Goal: Information Seeking & Learning: Learn about a topic

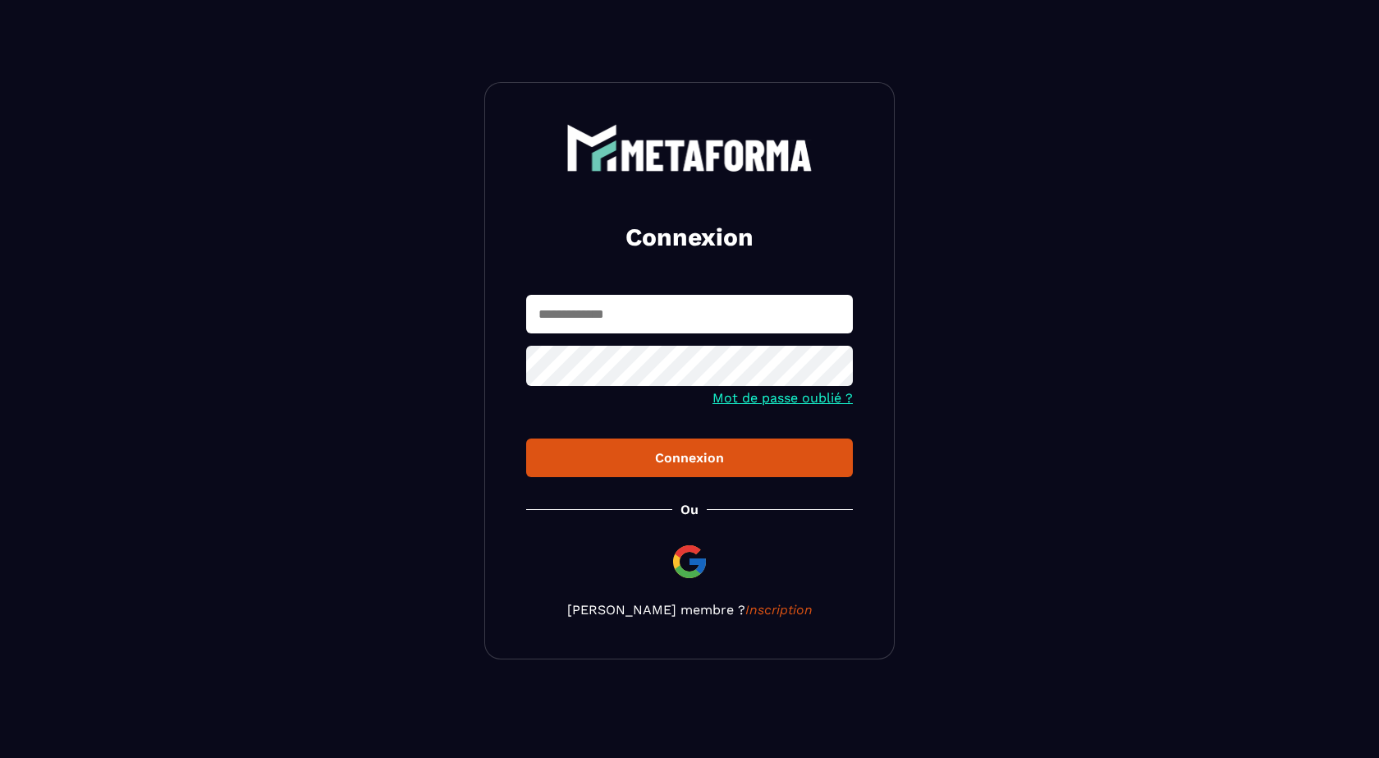
click at [612, 305] on input "text" at bounding box center [689, 314] width 327 height 39
type input "**********"
click at [839, 370] on icon at bounding box center [835, 367] width 18 height 15
click at [526, 438] on button "Connexion" at bounding box center [689, 457] width 327 height 39
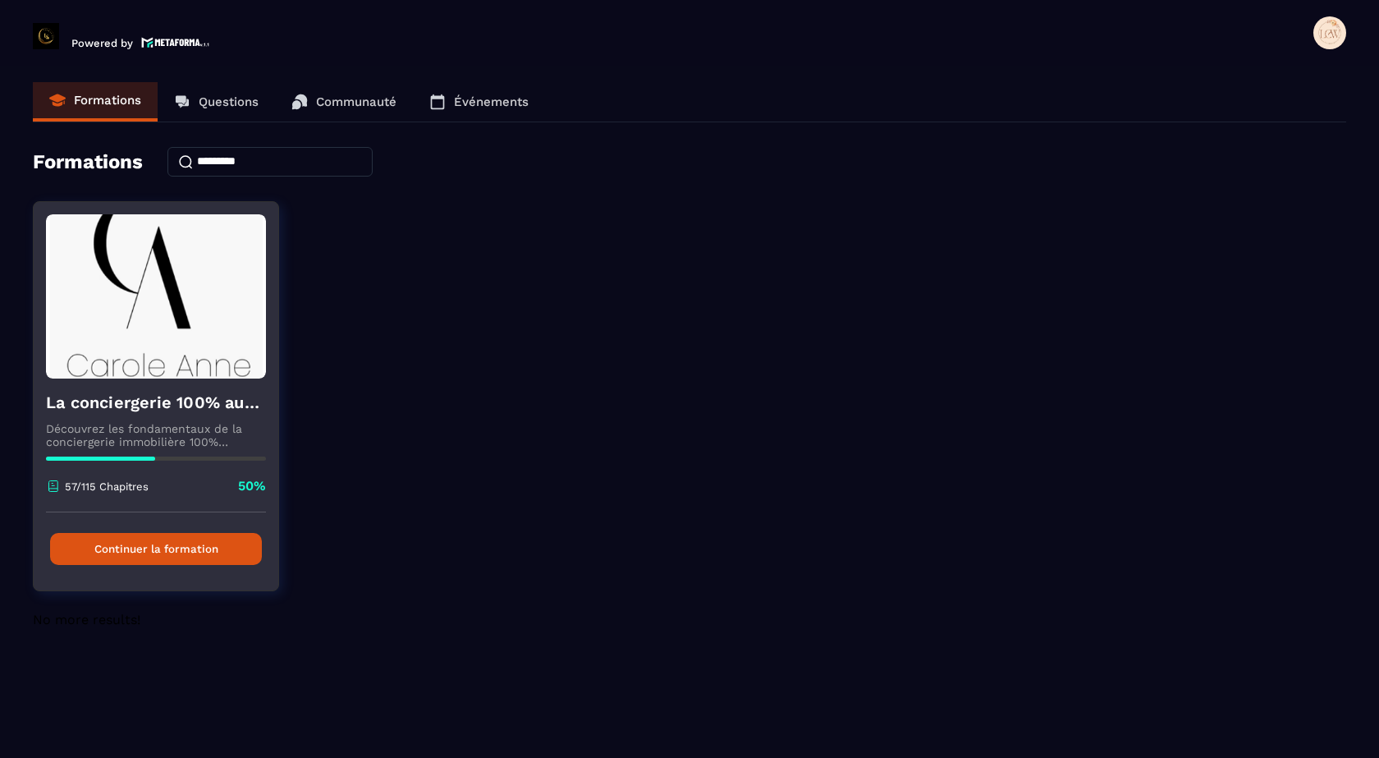
click at [183, 536] on button "Continuer la formation" at bounding box center [156, 549] width 212 height 32
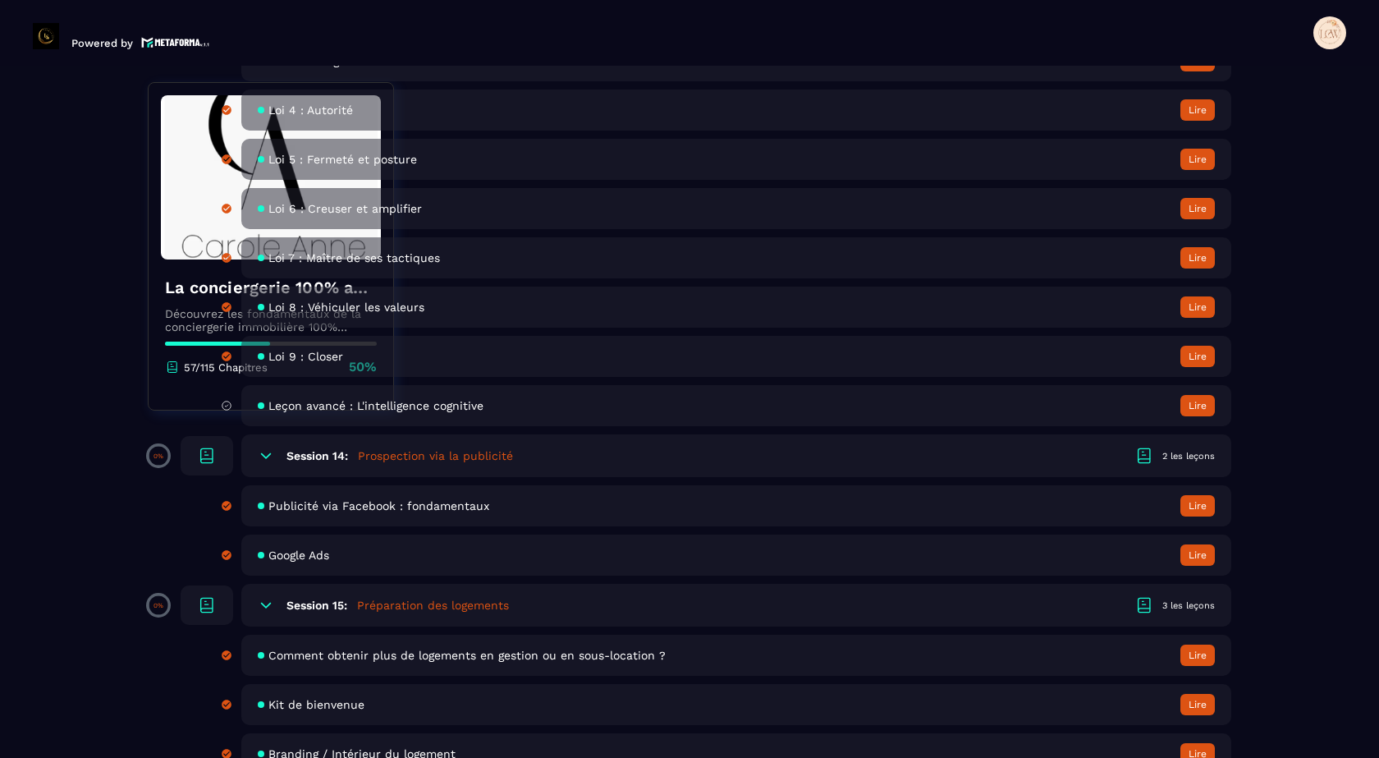
scroll to position [2791, 0]
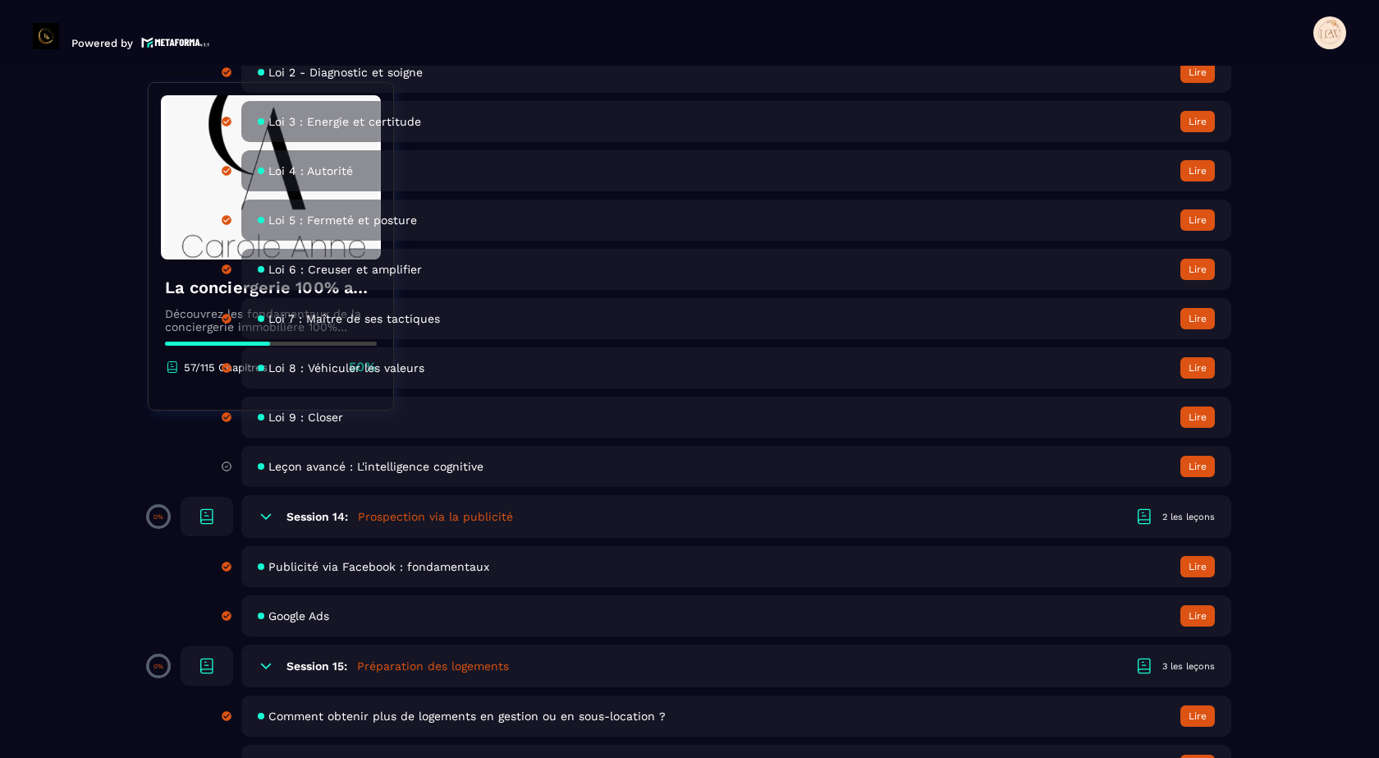
click at [314, 468] on span "Leçon avancé : L'intelligence cognitive" at bounding box center [375, 466] width 215 height 13
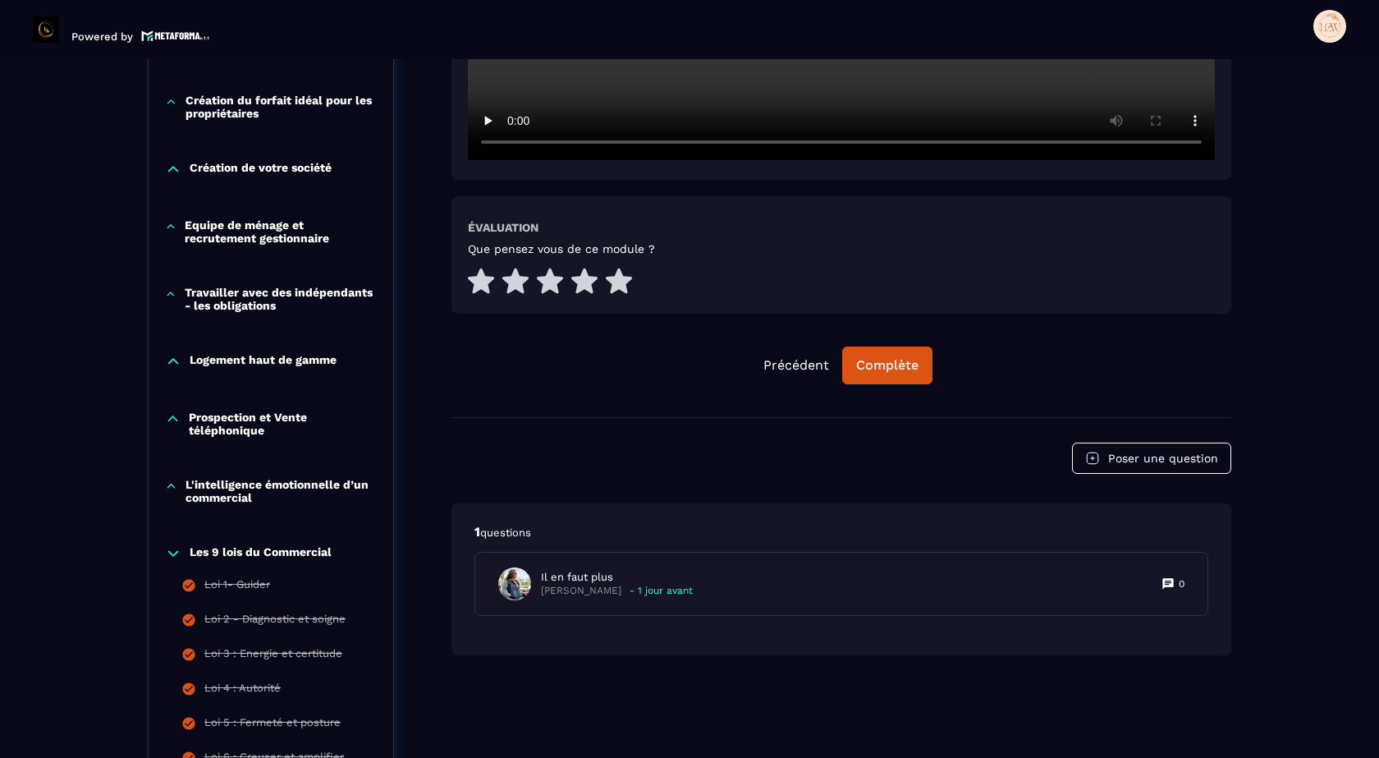
scroll to position [745, 0]
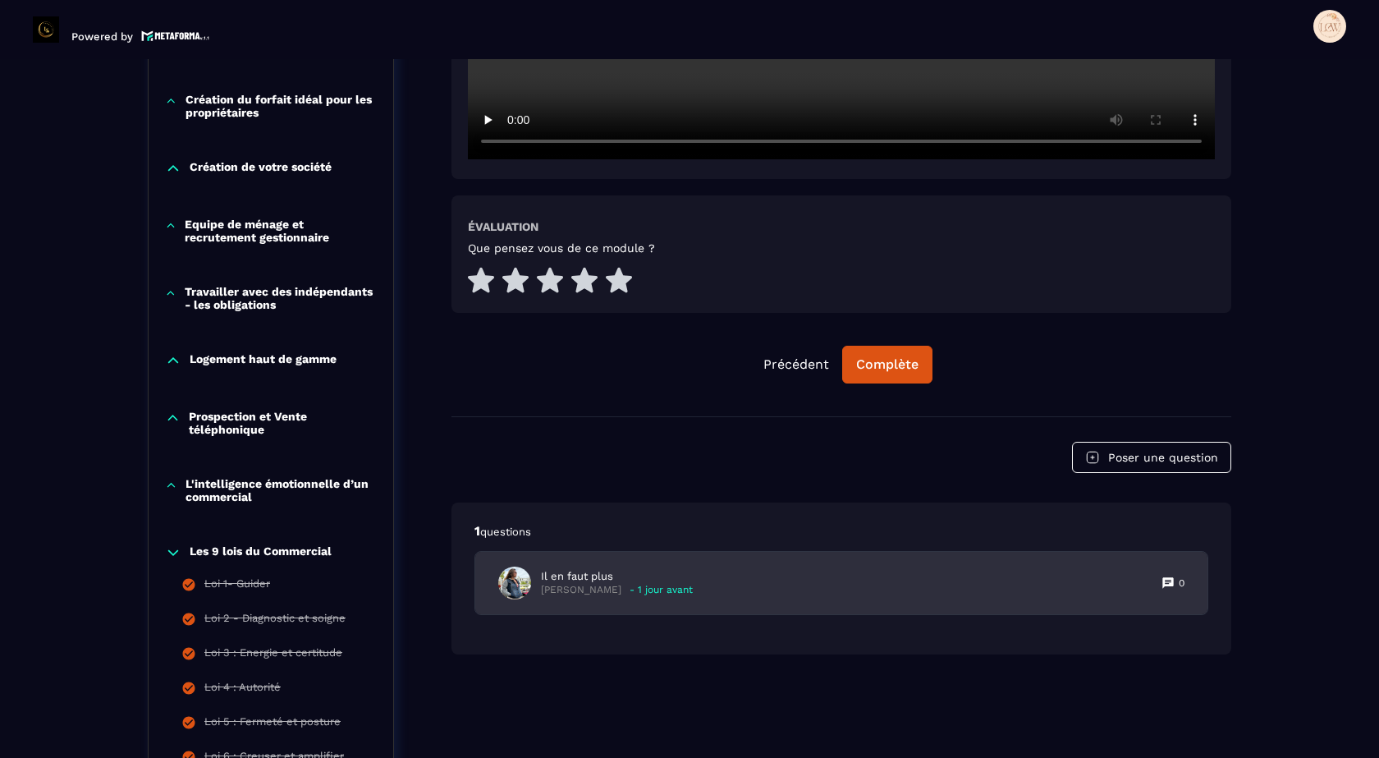
click at [599, 580] on p "Il en faut plus" at bounding box center [617, 576] width 152 height 15
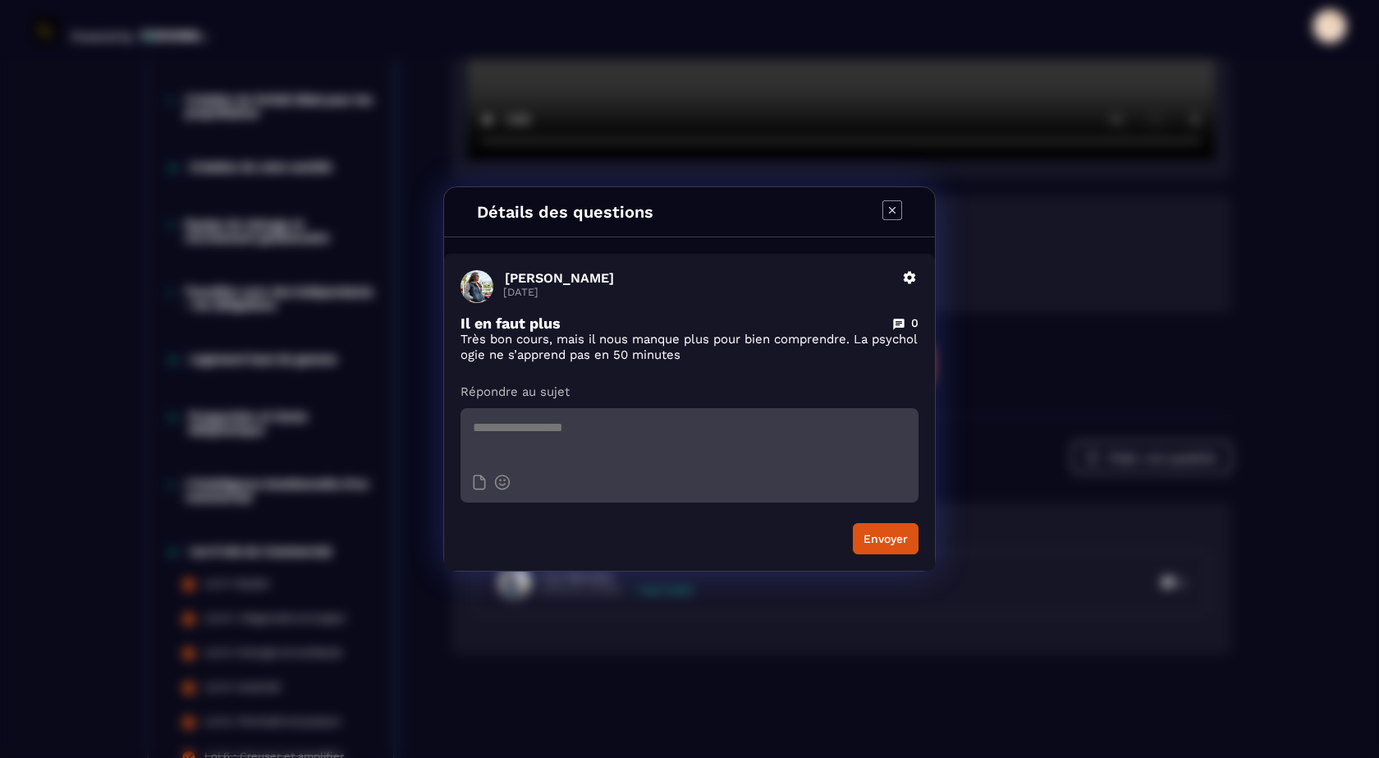
click at [892, 213] on icon "Modal window" at bounding box center [893, 210] width 20 height 20
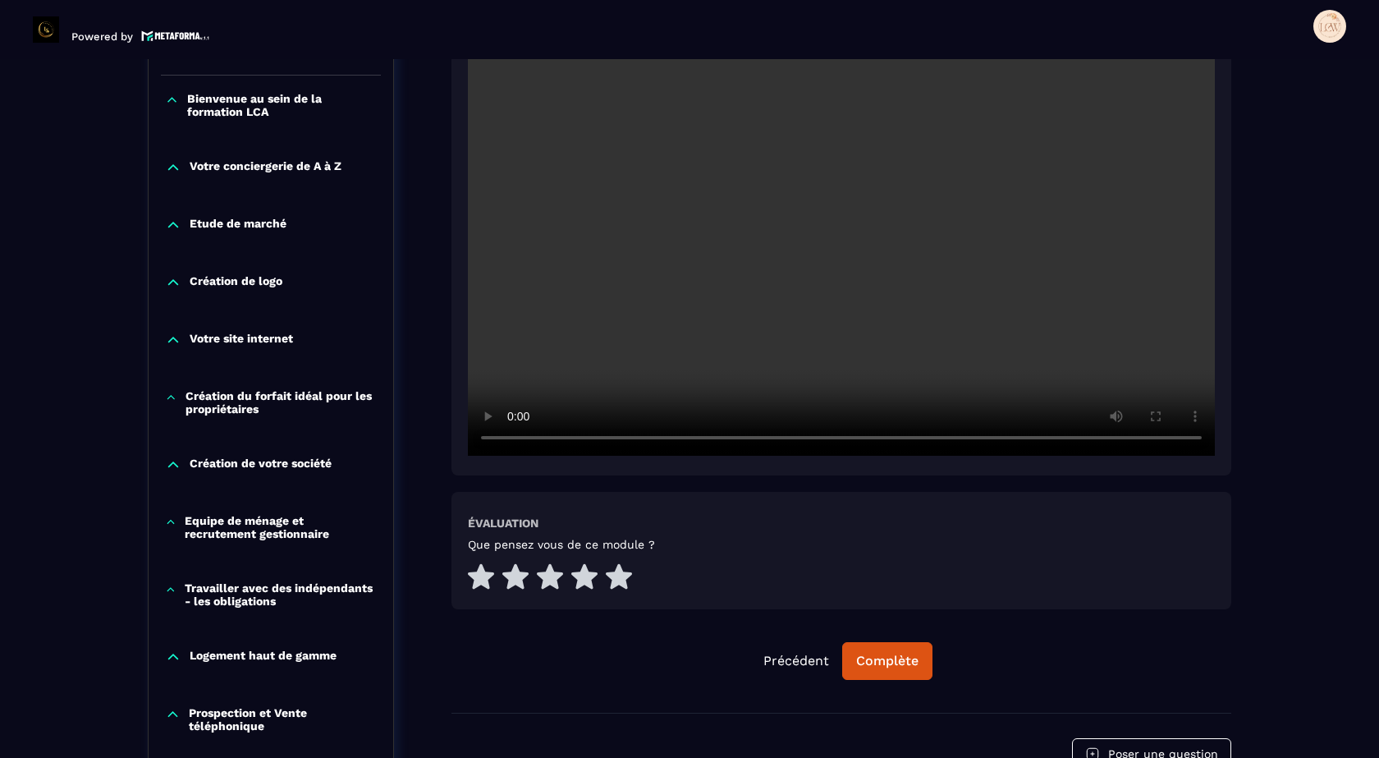
scroll to position [417, 0]
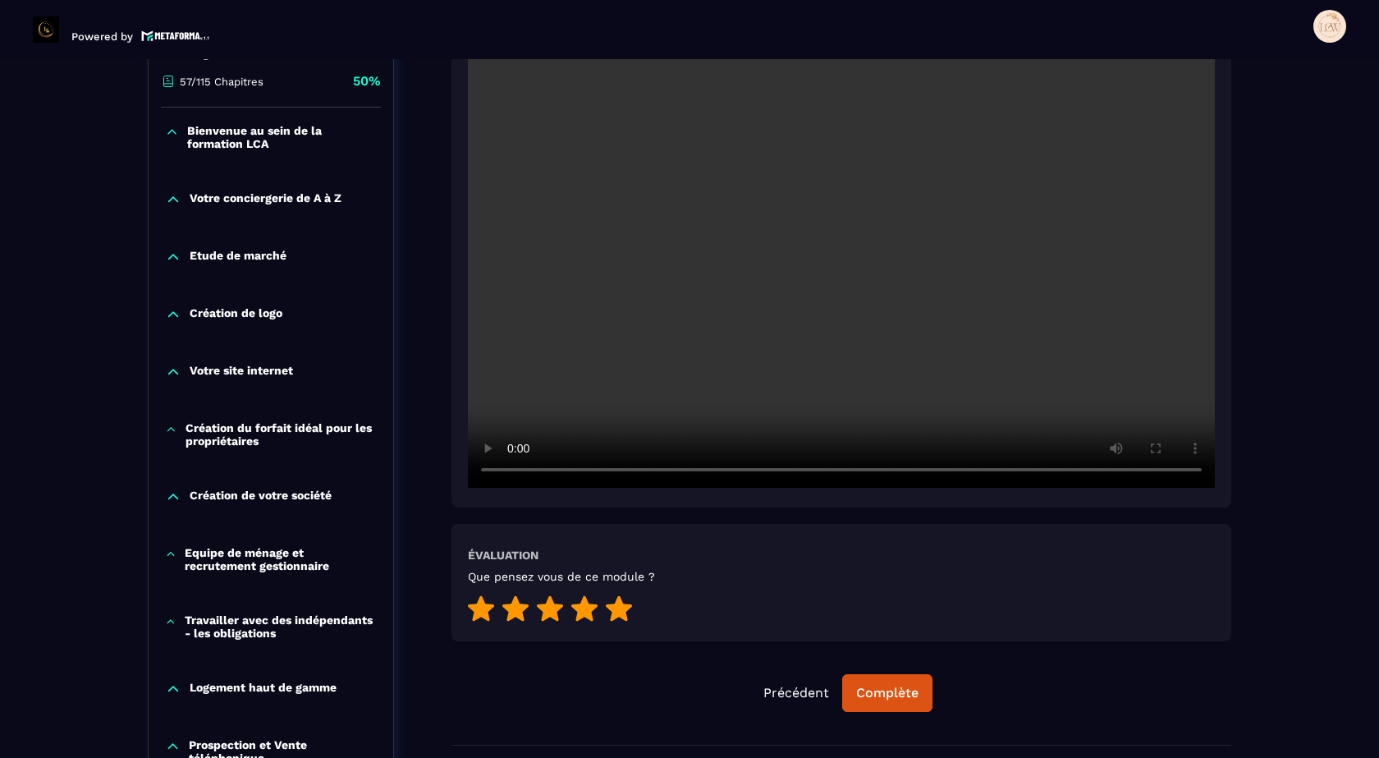
click at [620, 610] on icon at bounding box center [619, 607] width 26 height 25
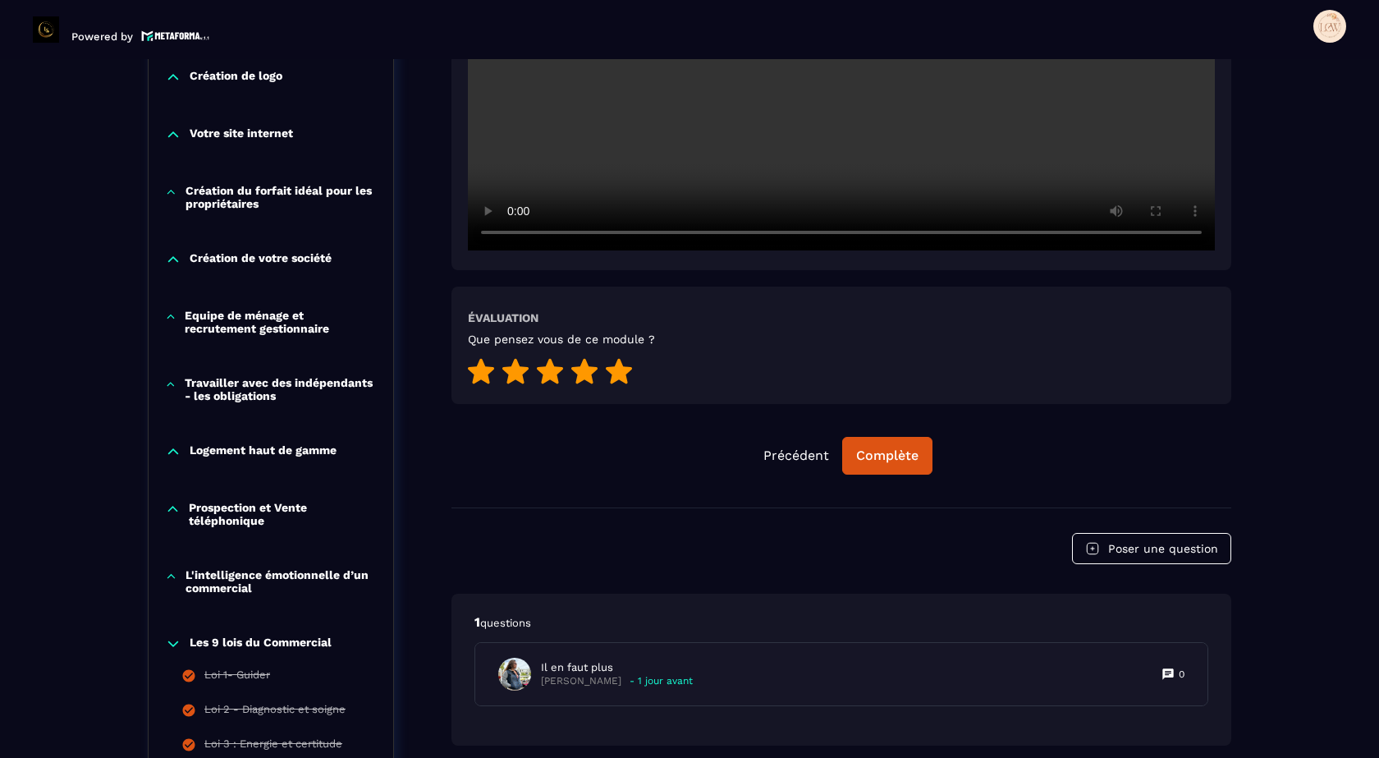
scroll to position [663, 0]
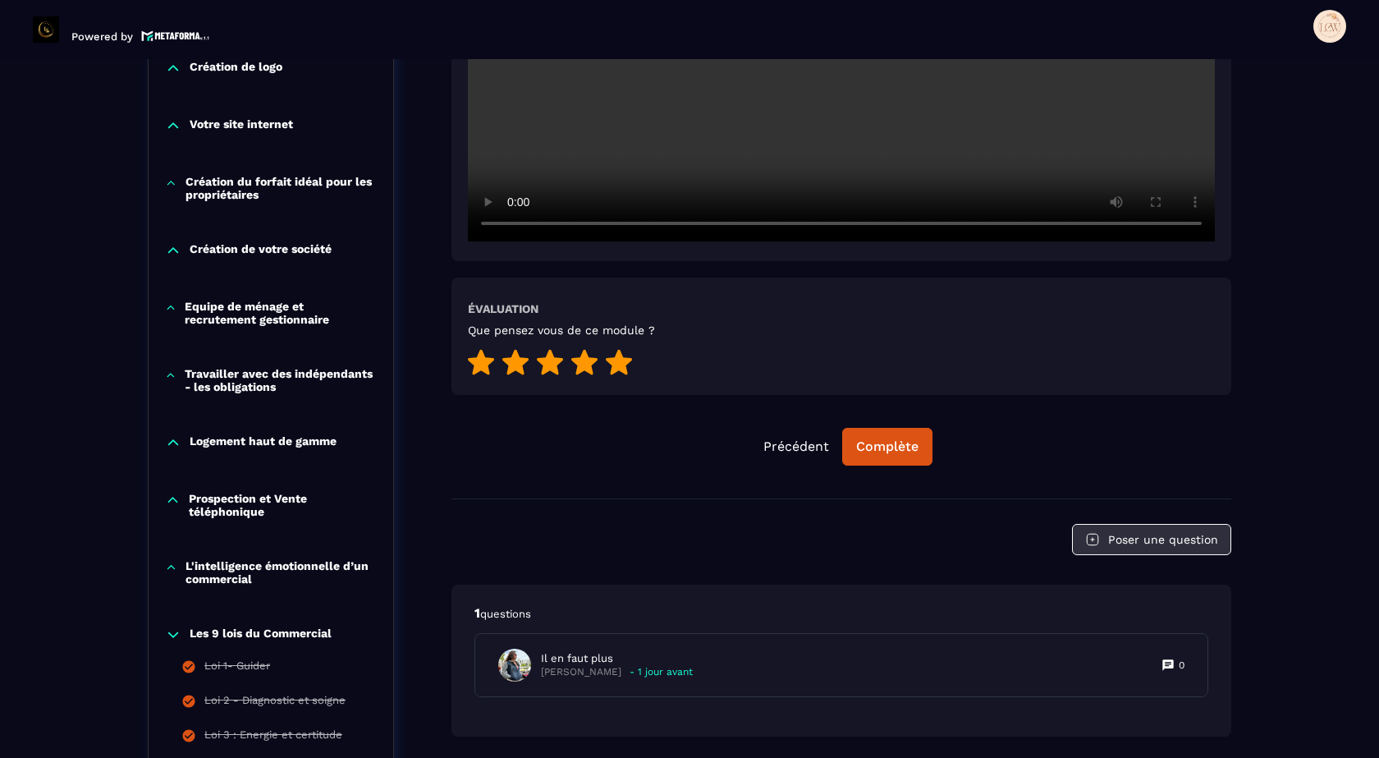
click at [1128, 539] on button "Poser une question" at bounding box center [1151, 539] width 159 height 31
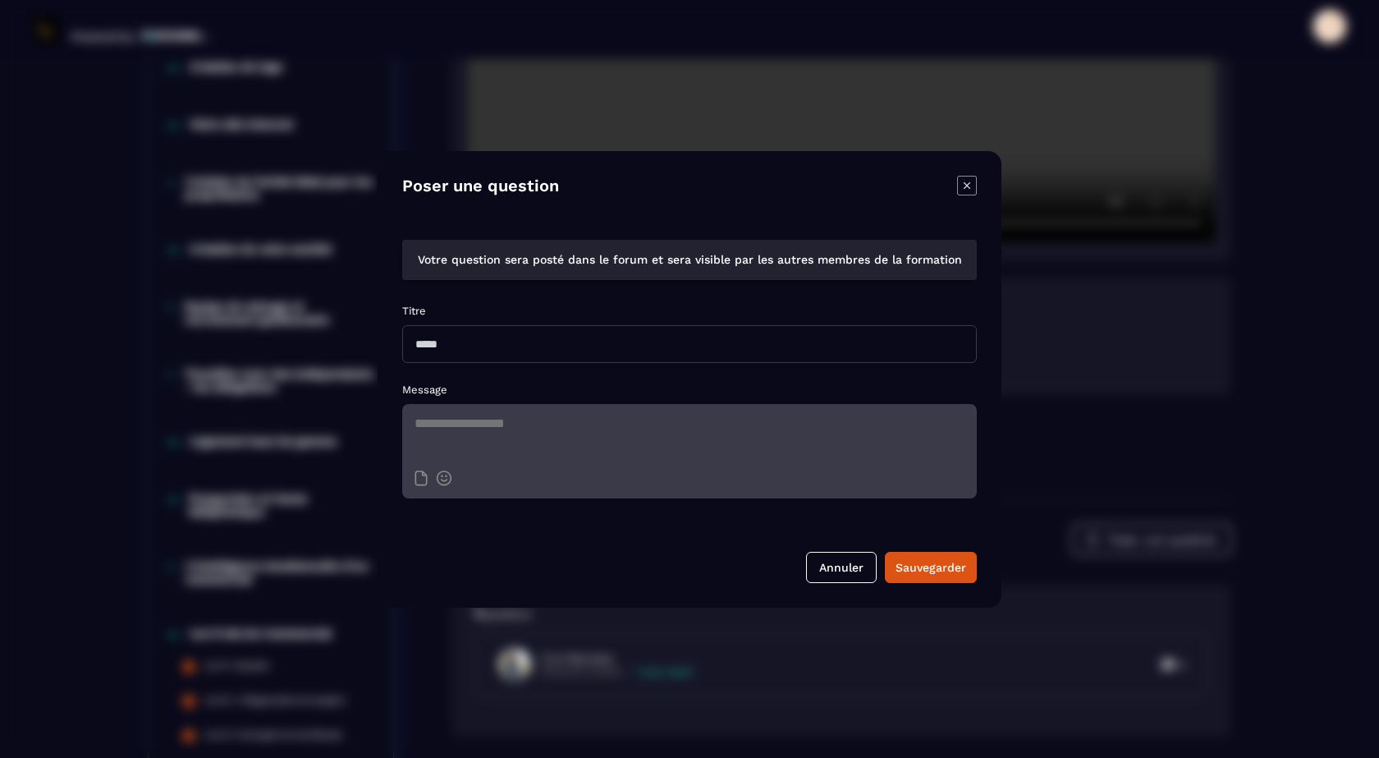
click at [505, 337] on input "Modal window" at bounding box center [689, 344] width 575 height 38
type input "**********"
click at [545, 420] on textarea "Modal window" at bounding box center [689, 432] width 575 height 57
click at [511, 448] on textarea "**********" at bounding box center [689, 432] width 575 height 57
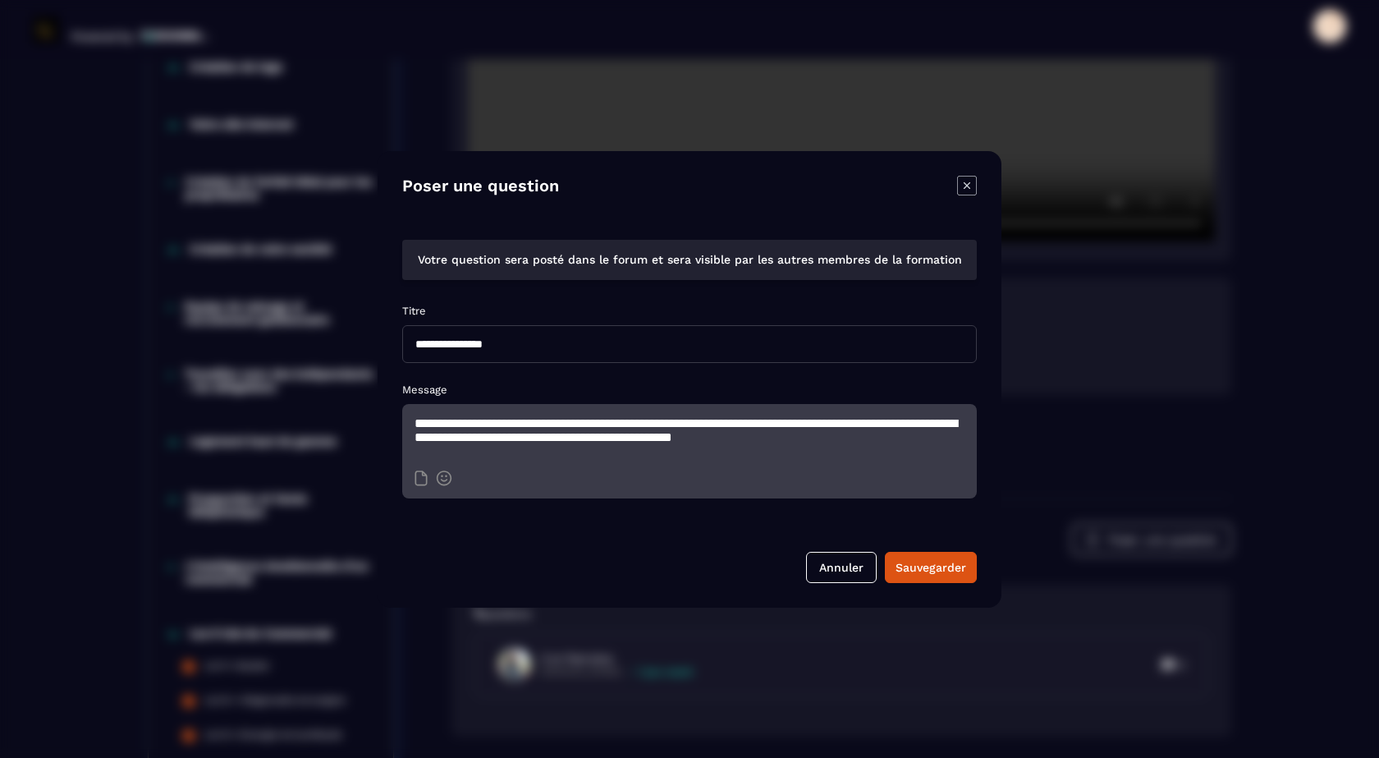
scroll to position [2, 0]
click at [707, 456] on textarea "**********" at bounding box center [689, 432] width 575 height 57
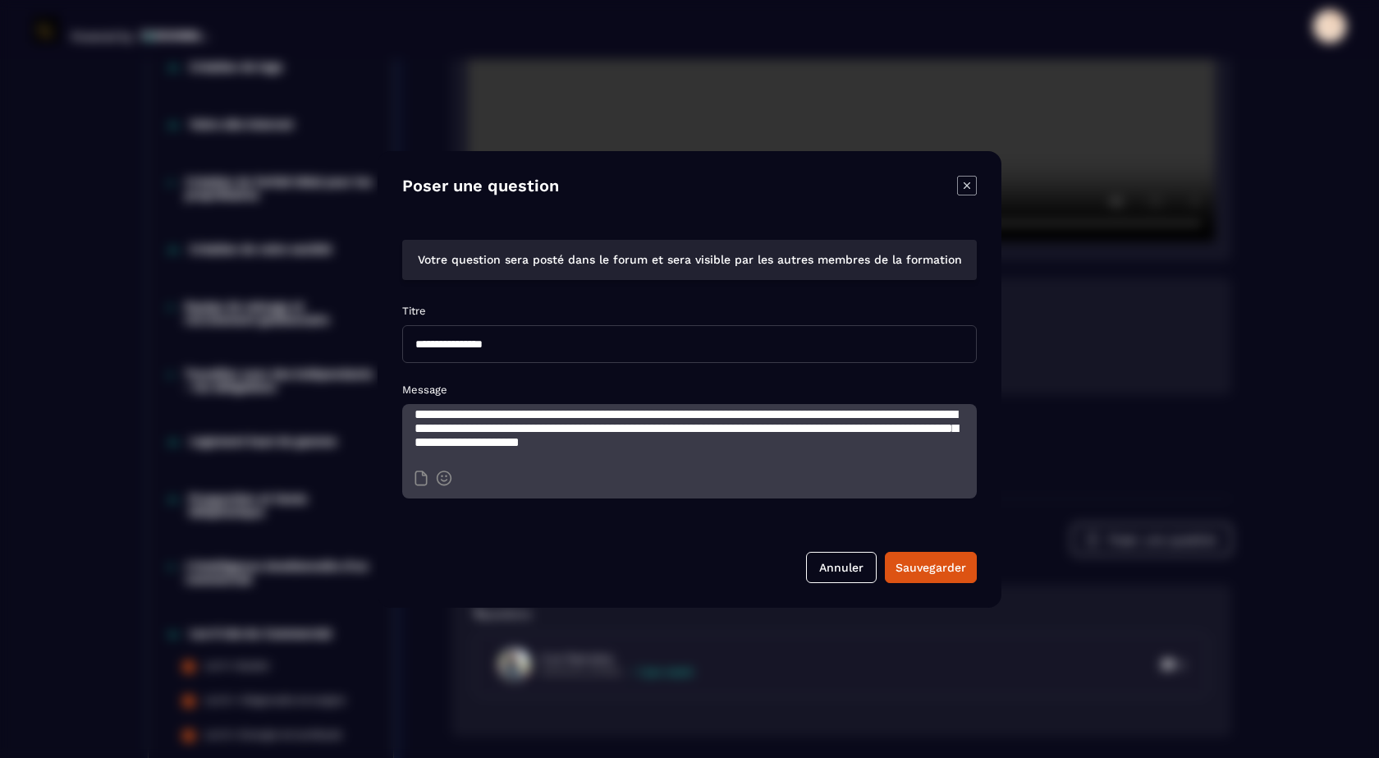
scroll to position [18, 0]
type textarea "**********"
click at [925, 549] on div "Annuler Sauvegarder" at bounding box center [689, 555] width 575 height 56
click at [935, 562] on div "Sauvegarder" at bounding box center [931, 567] width 71 height 16
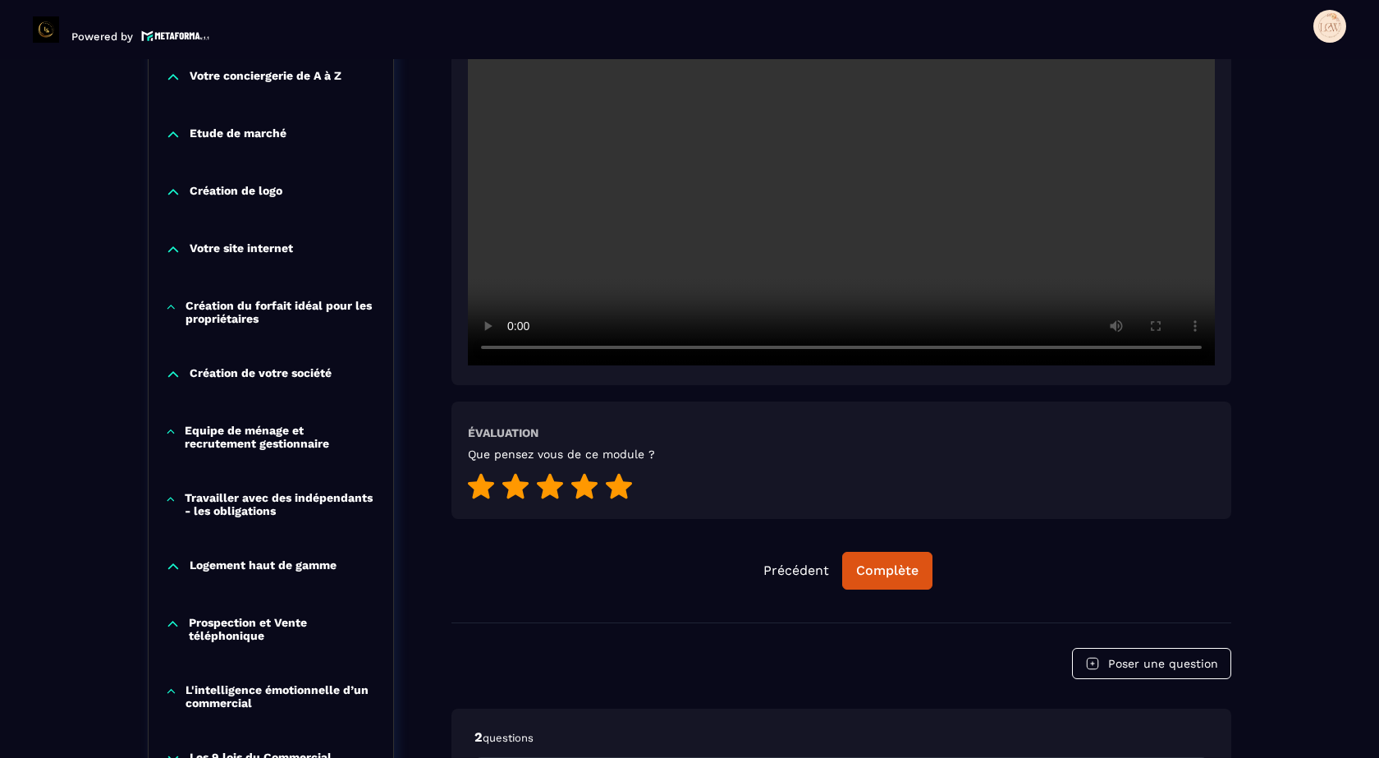
scroll to position [663, 0]
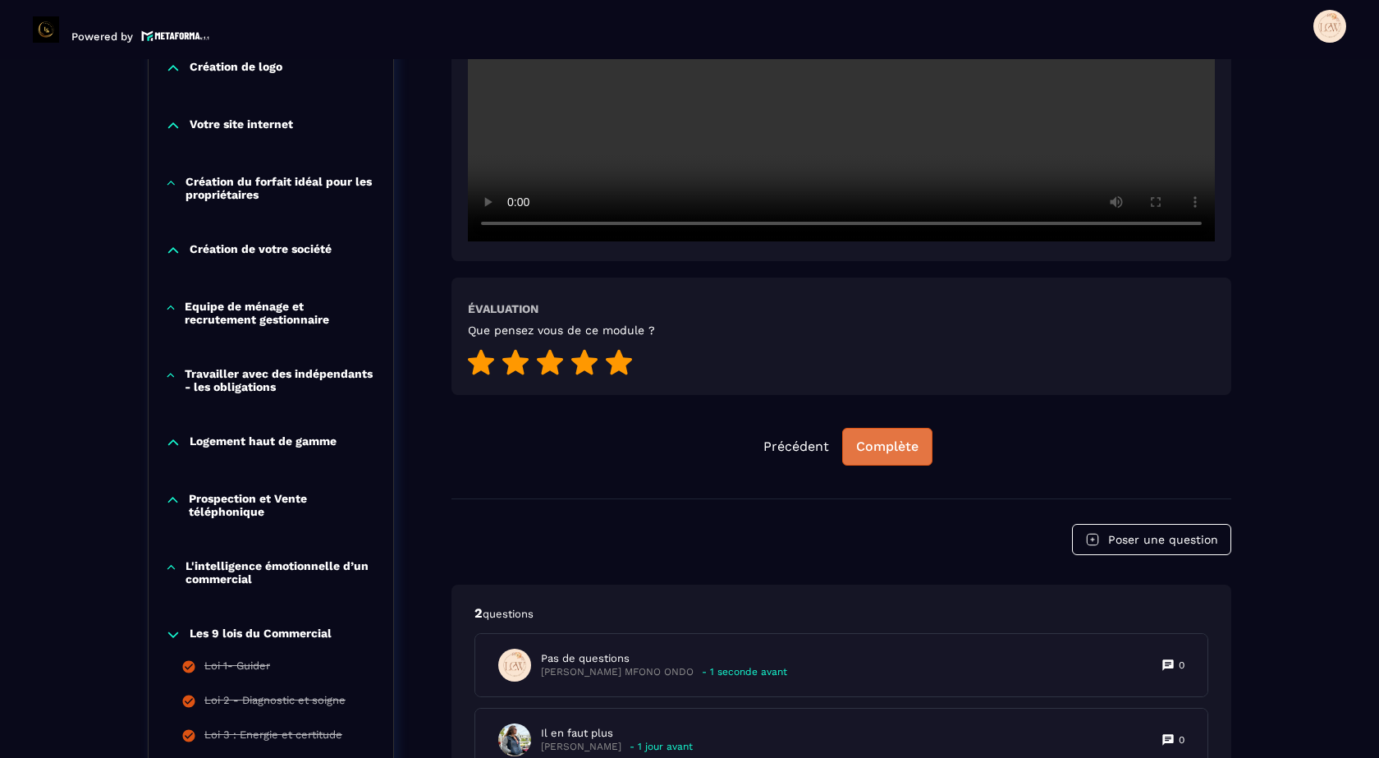
click at [886, 447] on div "Complète" at bounding box center [887, 446] width 62 height 16
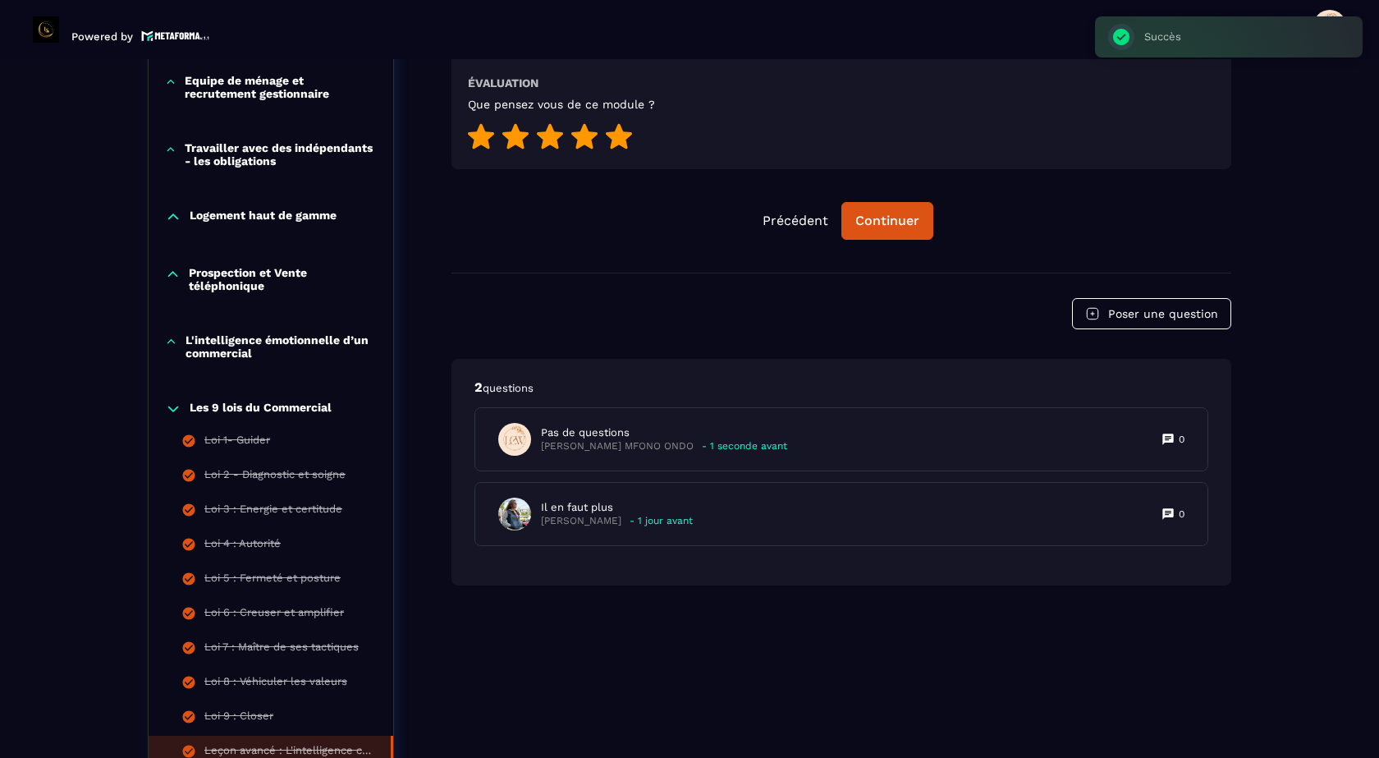
scroll to position [1074, 0]
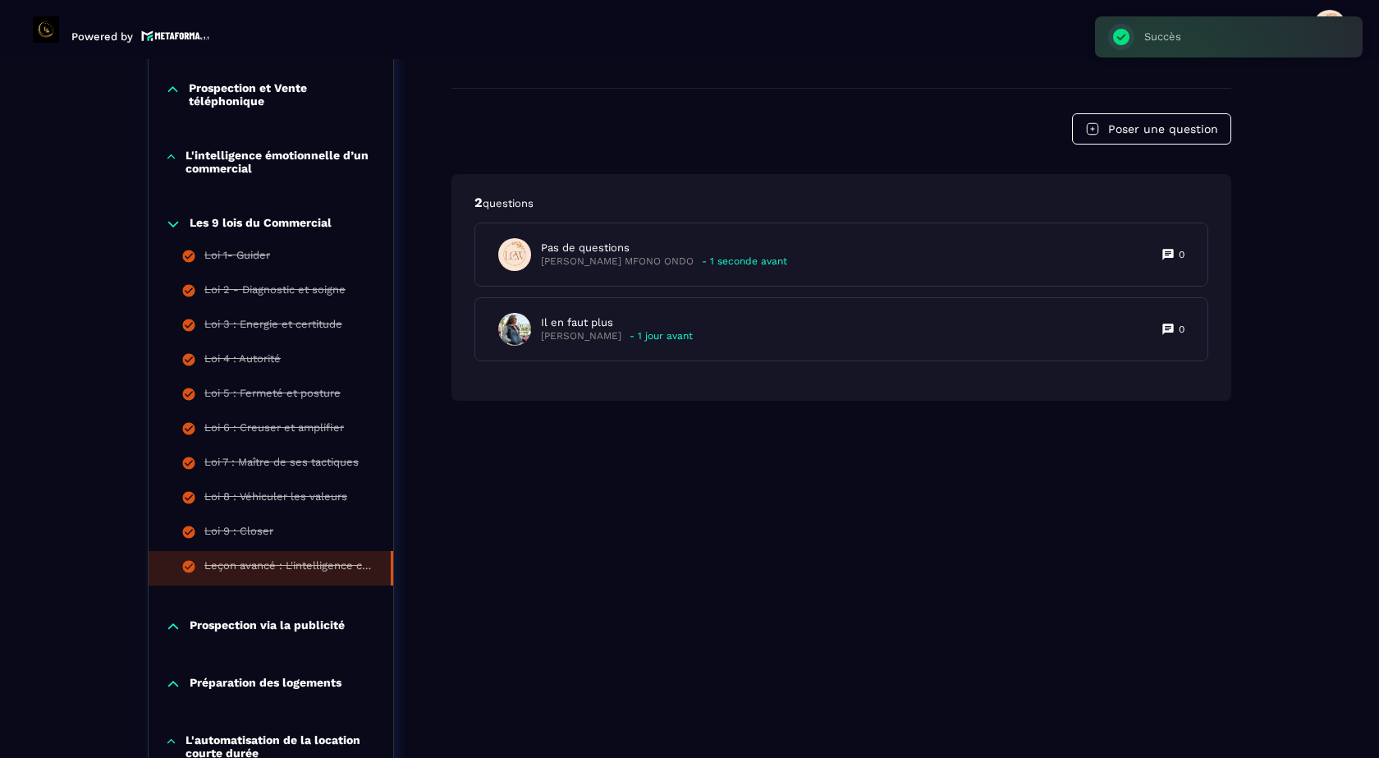
click at [171, 222] on icon at bounding box center [173, 224] width 16 height 16
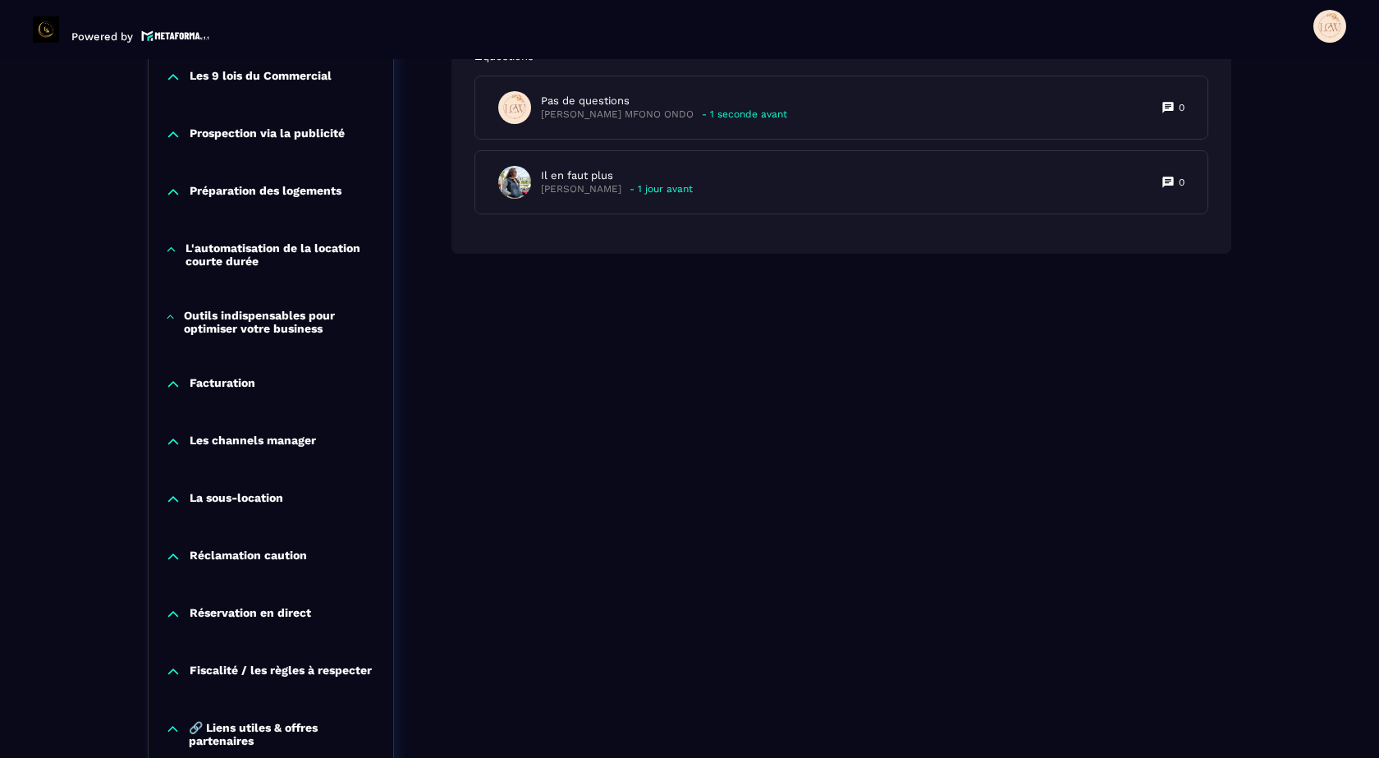
scroll to position [1238, 0]
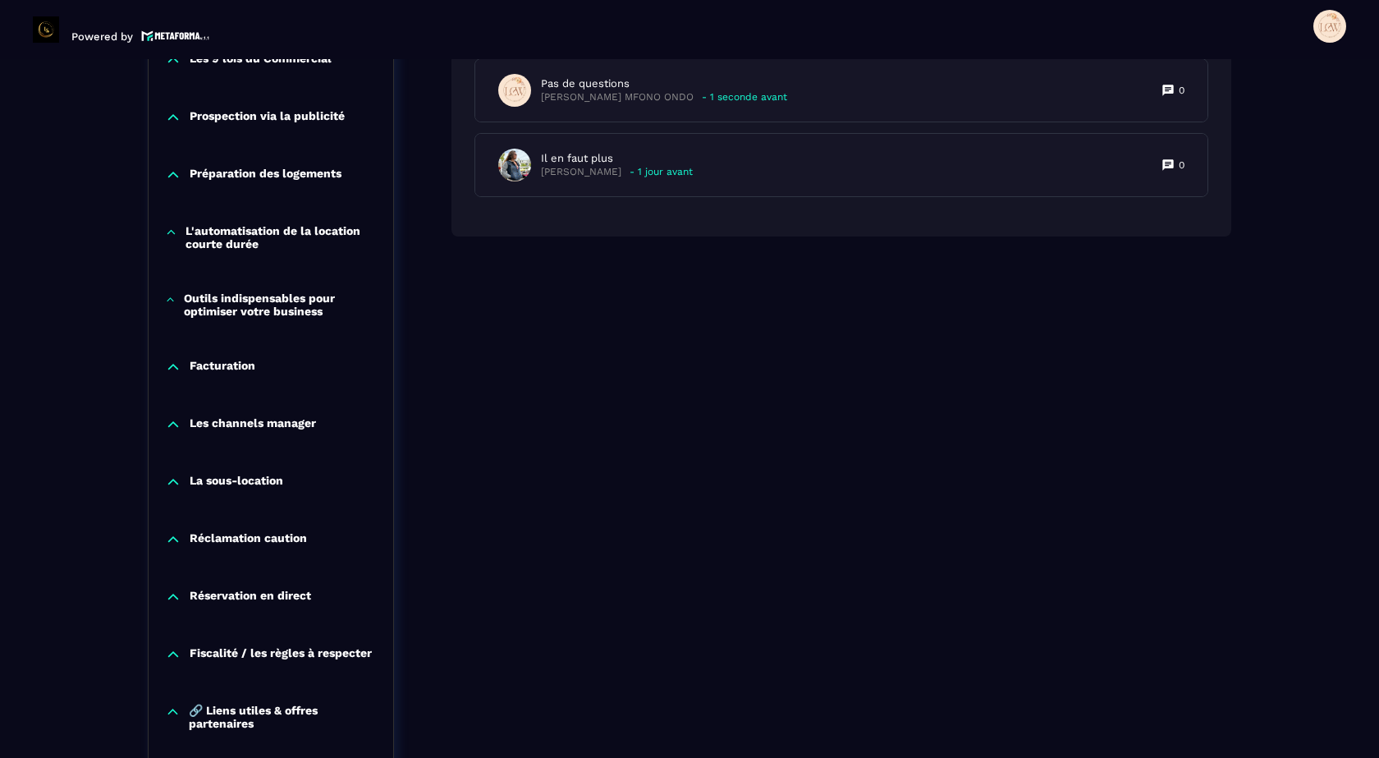
click at [175, 482] on icon at bounding box center [173, 481] width 10 height 5
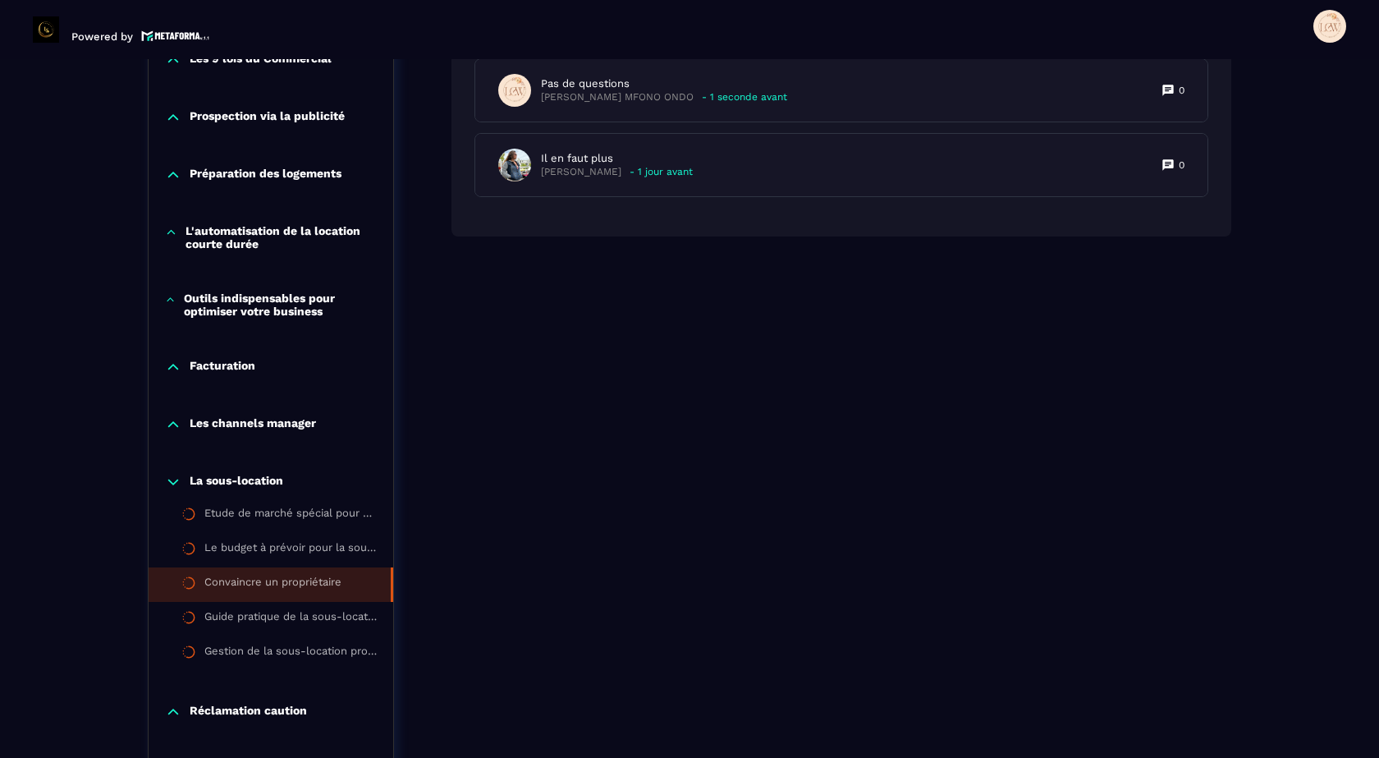
click at [237, 585] on div "Convaincre un propriétaire" at bounding box center [272, 584] width 137 height 18
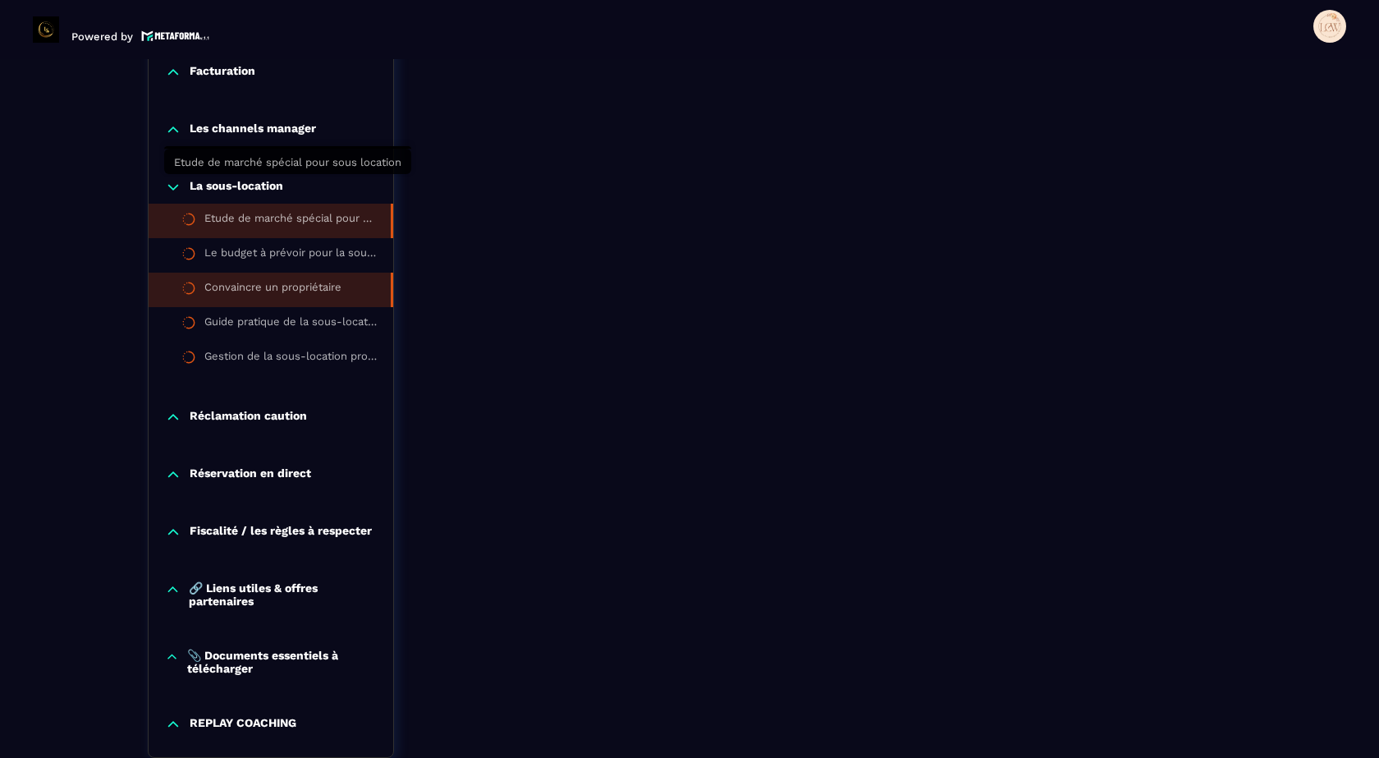
scroll to position [1566, 0]
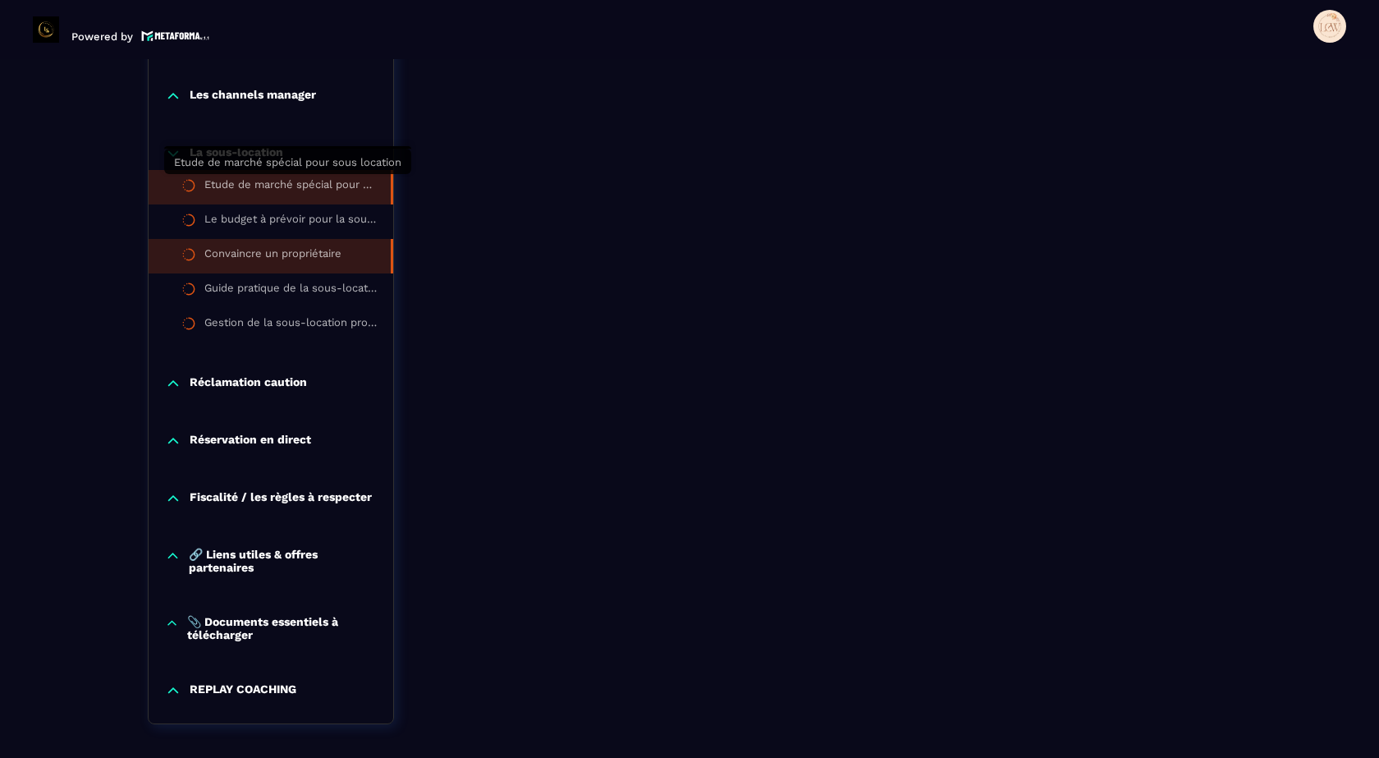
click at [236, 183] on div "Etude de marché spécial pour sous location" at bounding box center [289, 187] width 170 height 18
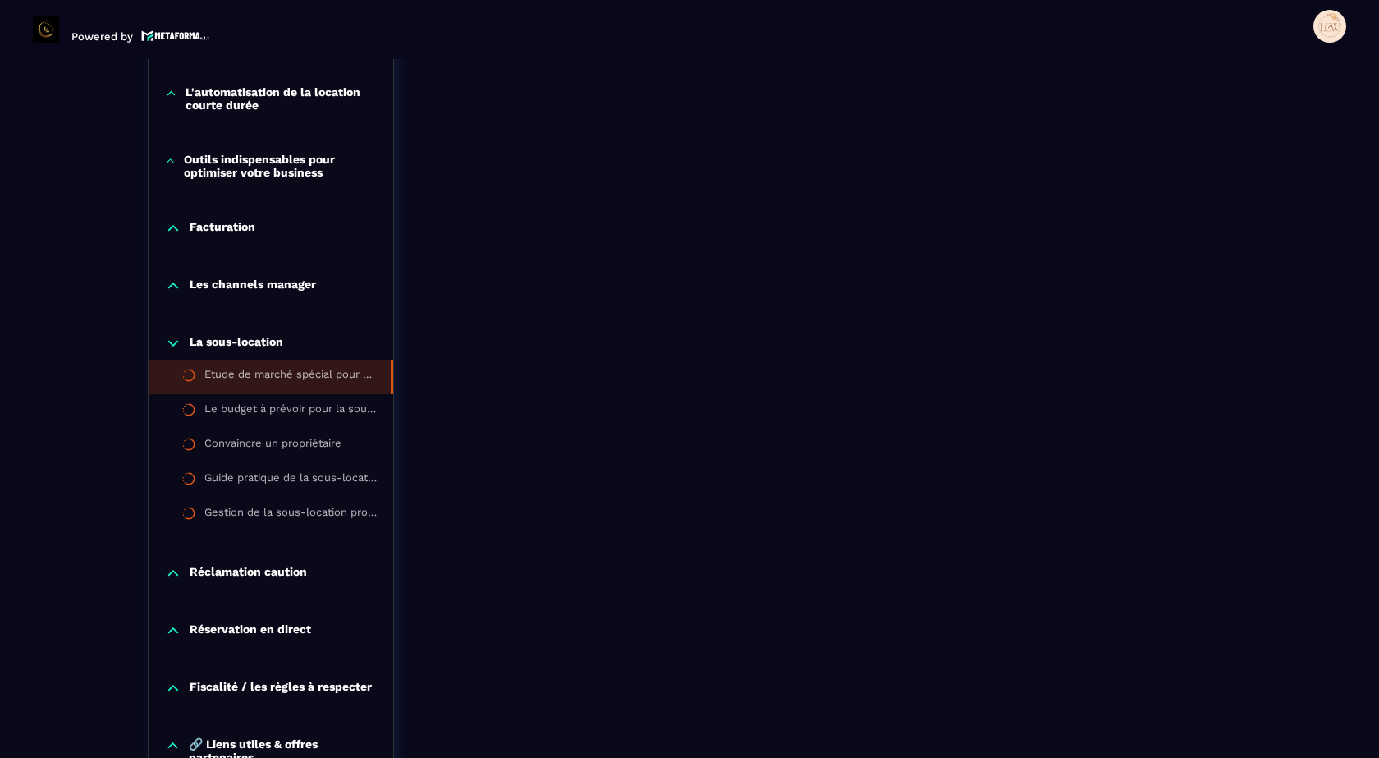
scroll to position [1402, 0]
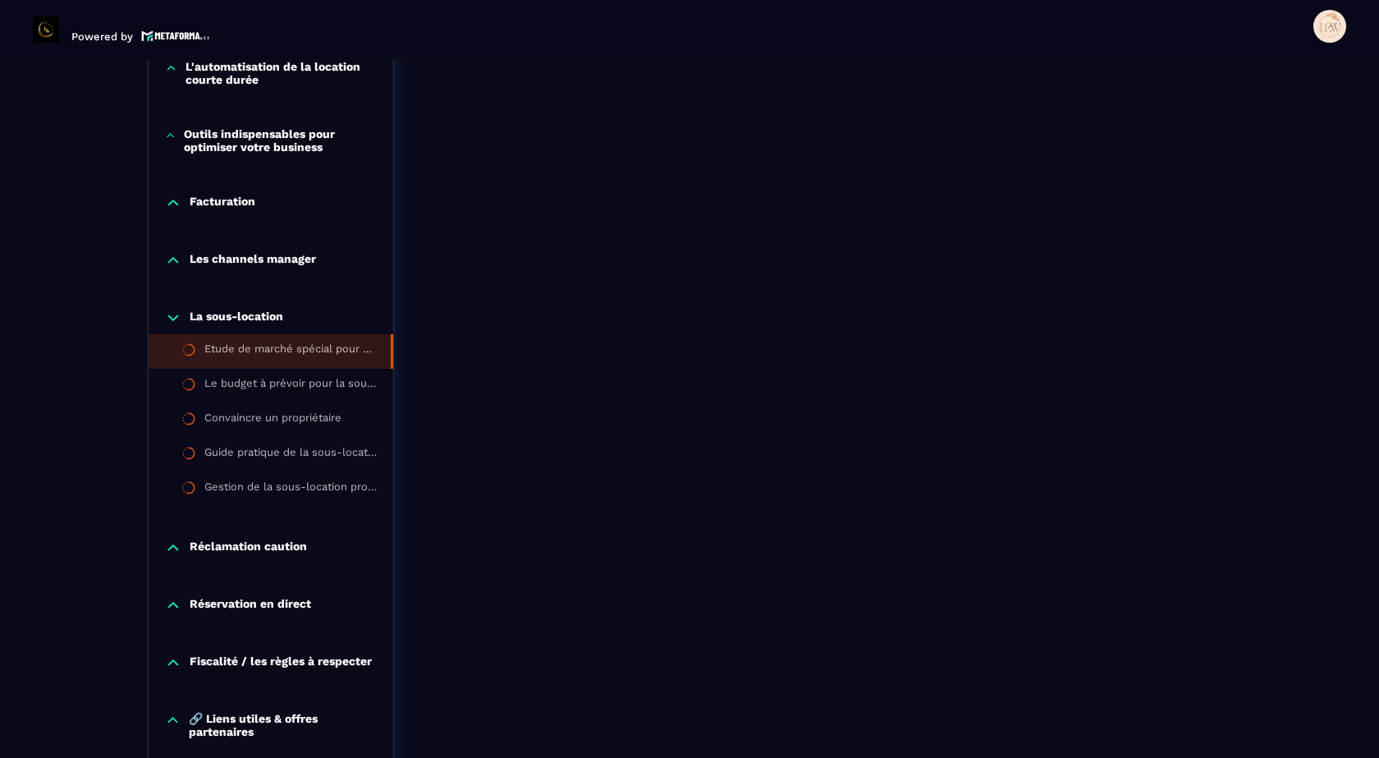
click at [1332, 37] on span at bounding box center [1329, 26] width 33 height 33
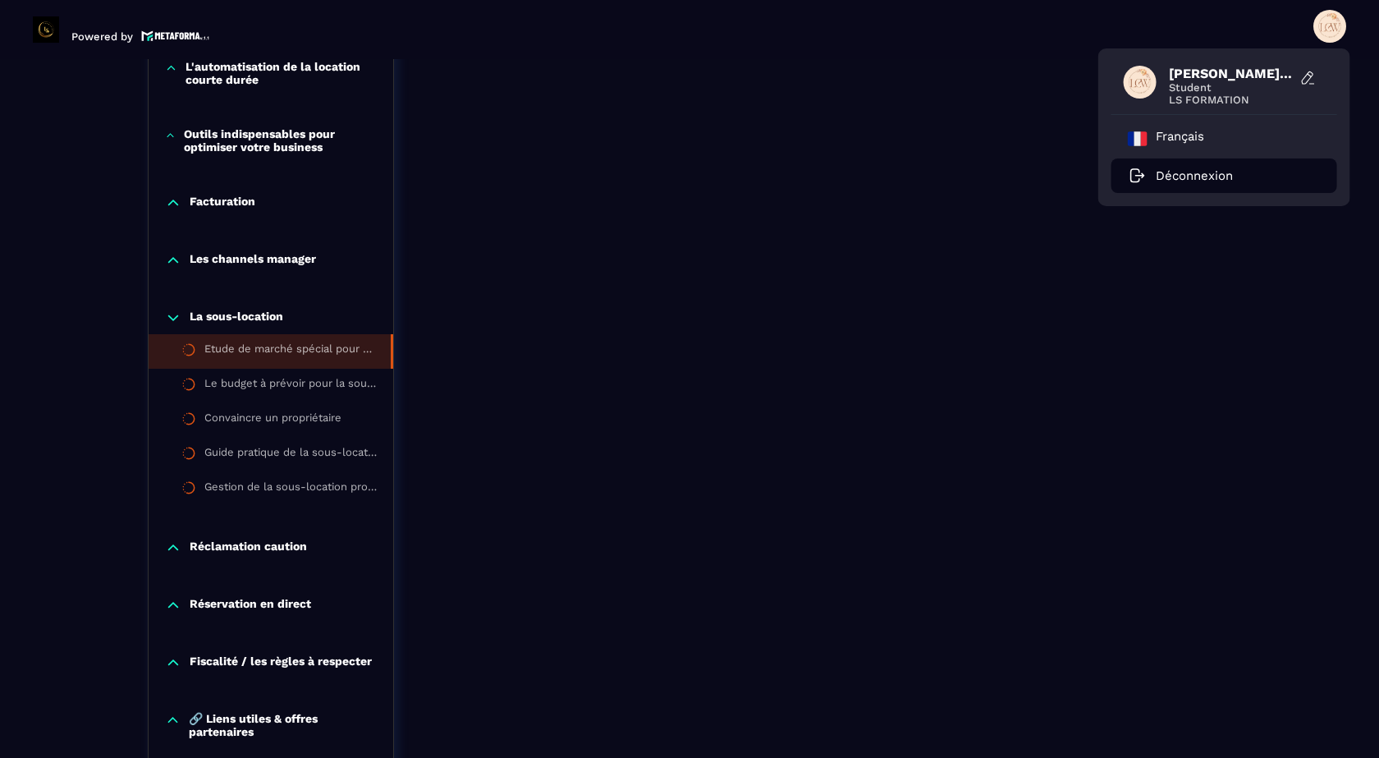
click at [1191, 178] on p "Déconnexion" at bounding box center [1194, 175] width 77 height 15
